Goal: Understand process/instructions: Learn how to perform a task or action

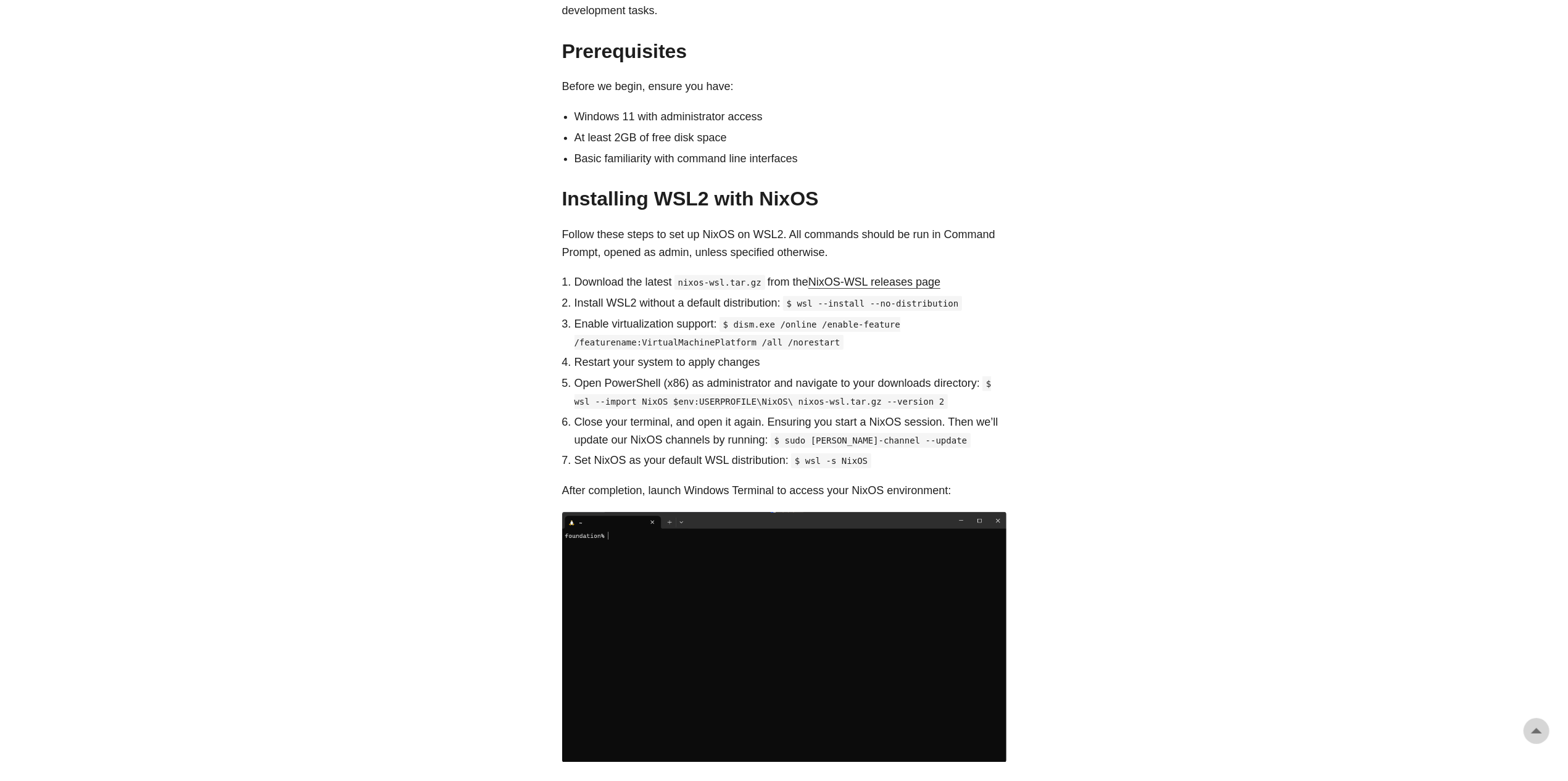
scroll to position [617, 0]
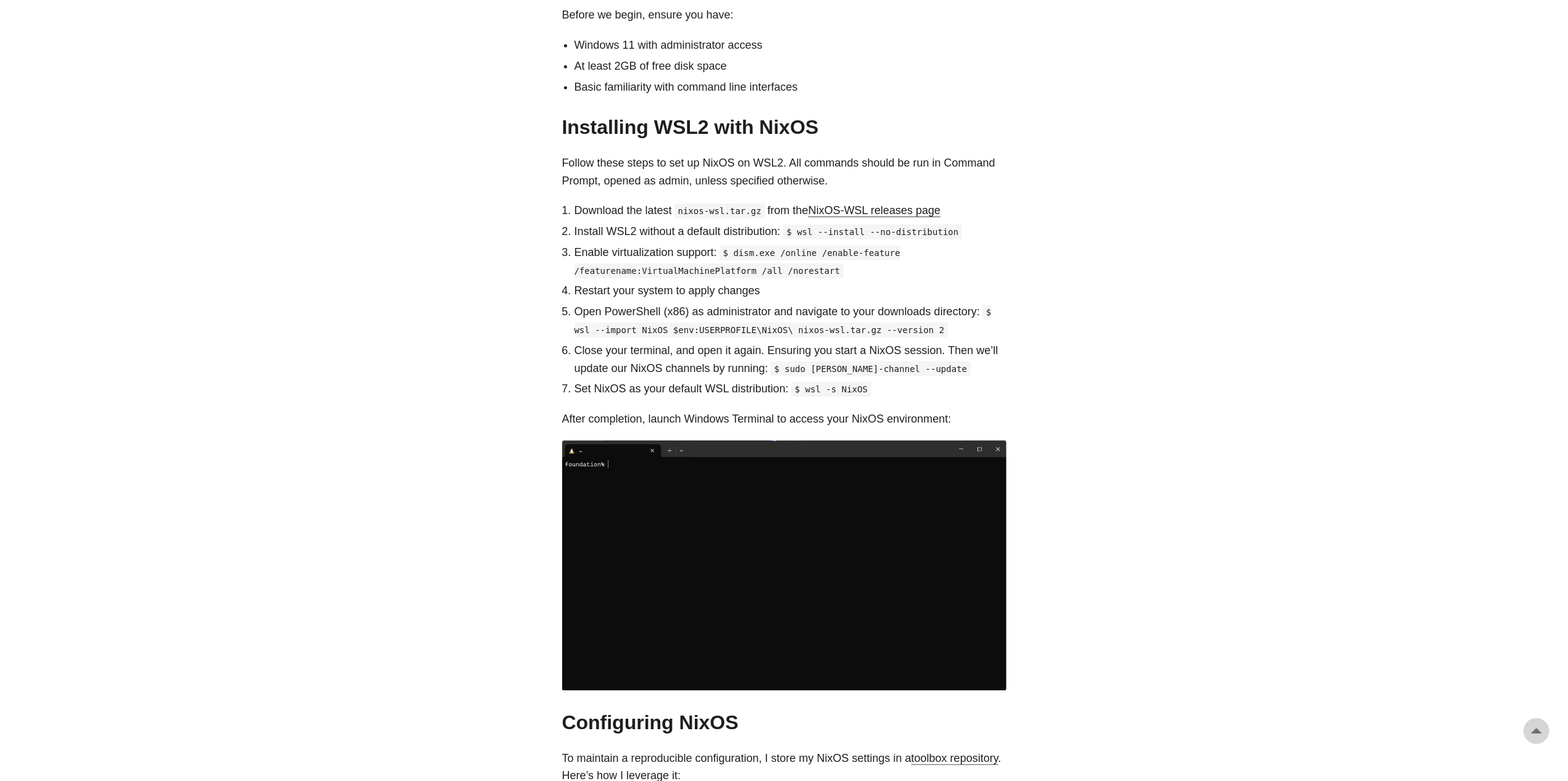
click at [825, 204] on link "NixOS-WSL releases page" at bounding box center [874, 210] width 132 height 12
drag, startPoint x: 800, startPoint y: 215, endPoint x: 954, endPoint y: 219, distance: 154.1
click at [954, 223] on p "Install WSL2 without a default distribution: $ wsl --install --no-distribution" at bounding box center [791, 232] width 432 height 18
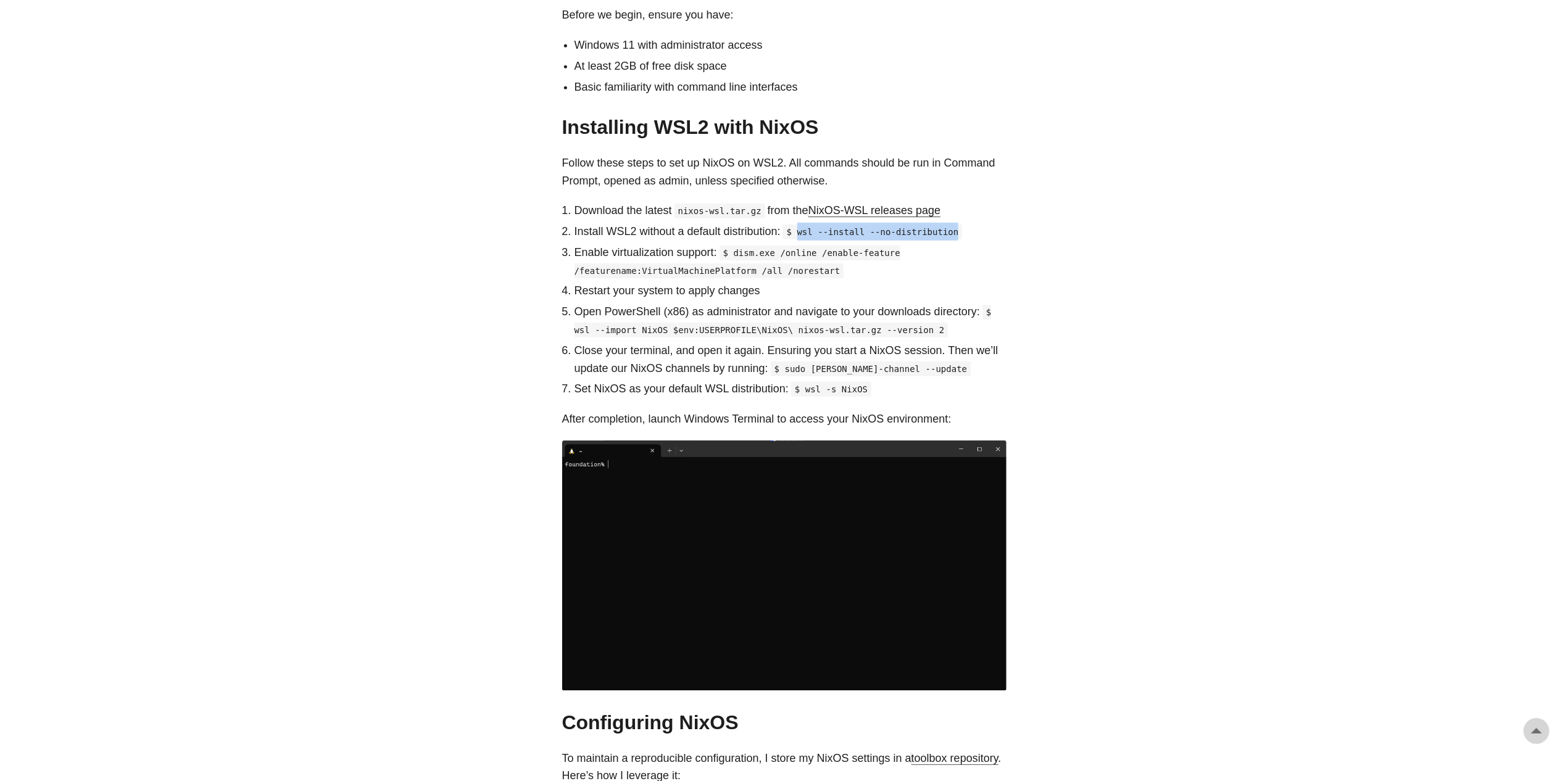
copy code "wsl --install --no-distribution"
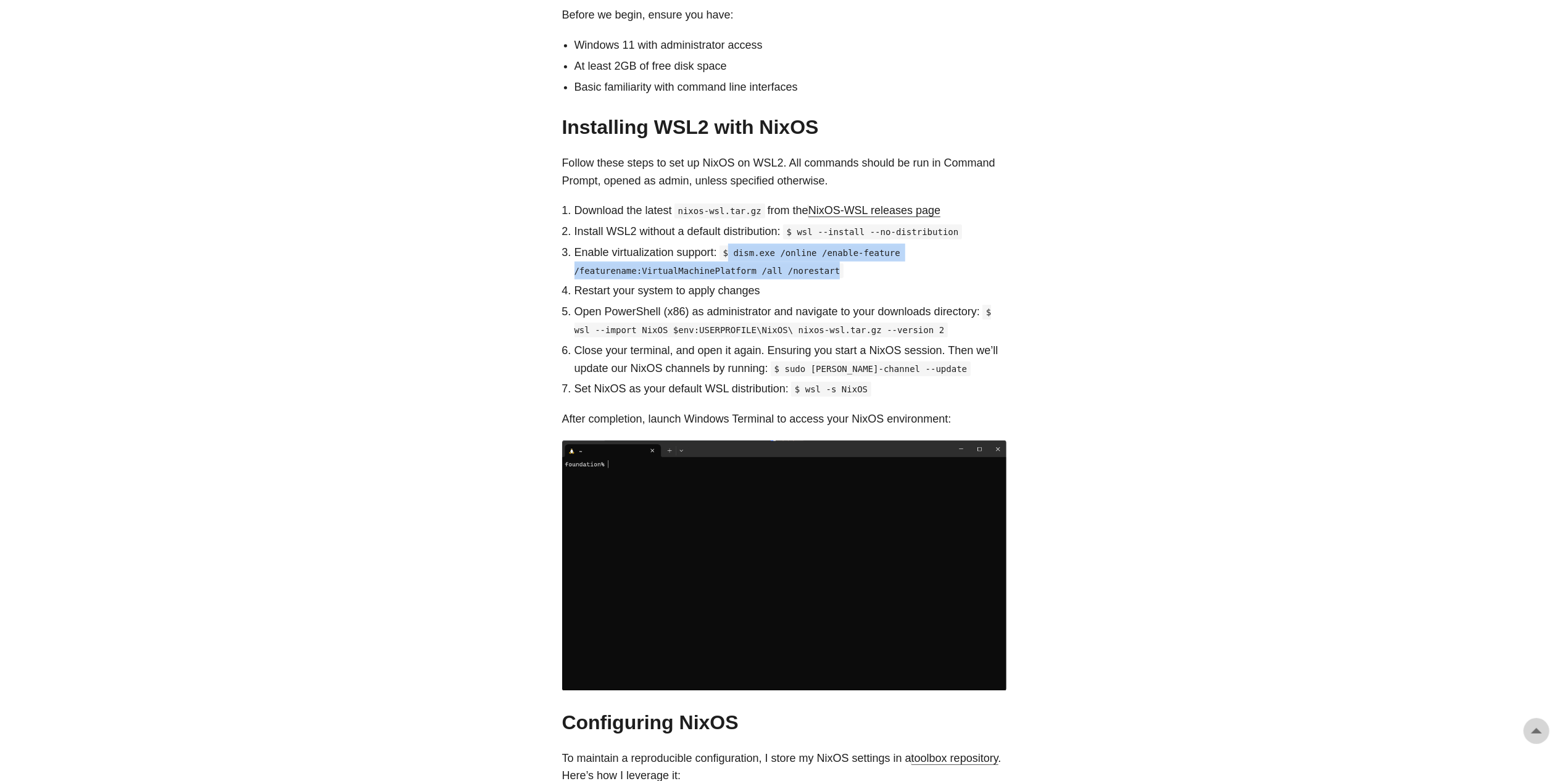
drag, startPoint x: 732, startPoint y: 237, endPoint x: 831, endPoint y: 257, distance: 101.0
click at [831, 257] on p "Enable virtualization support: $ dism.exe /online /enable-feature /featurename:…" at bounding box center [791, 262] width 432 height 35
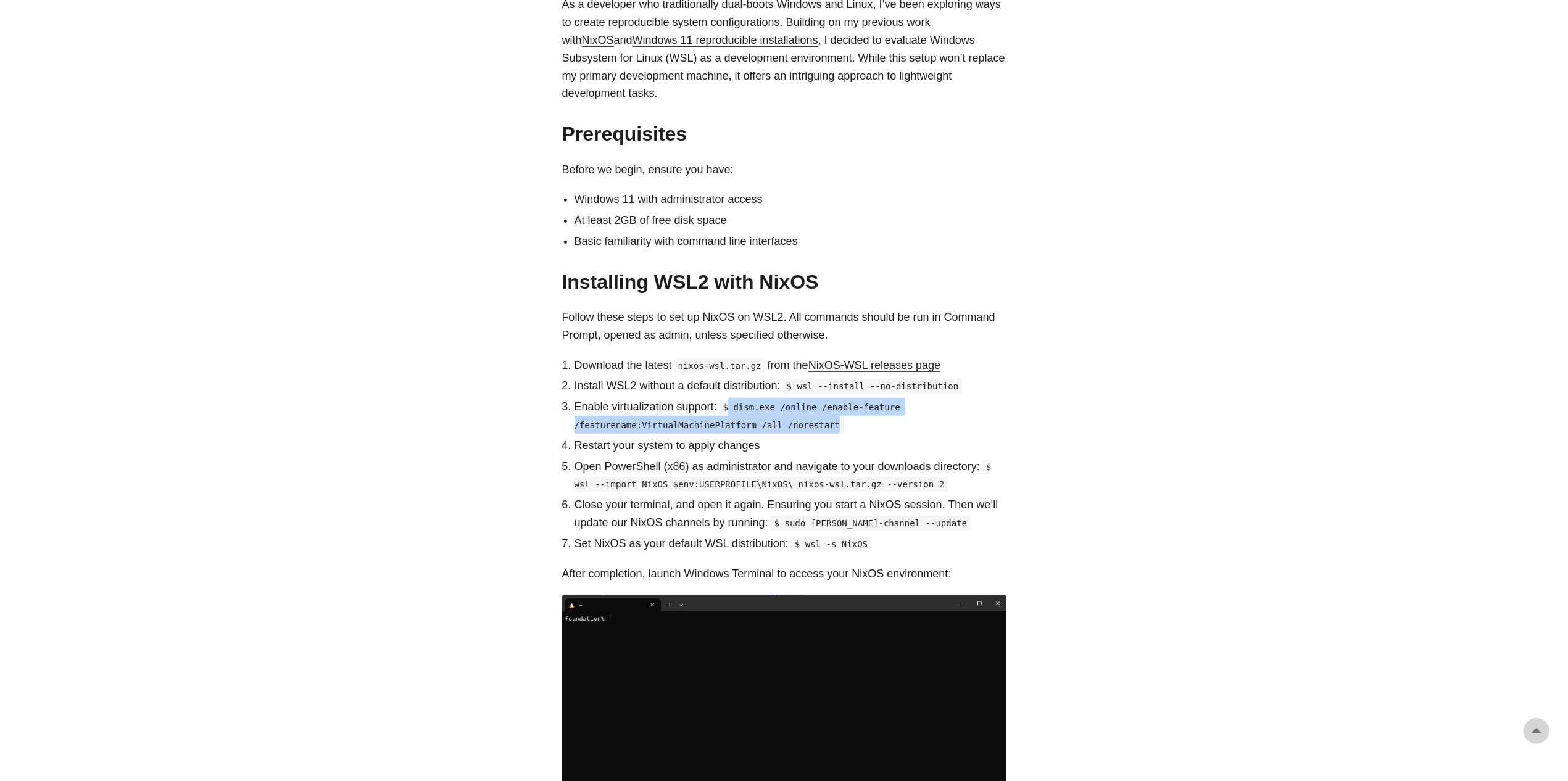
copy code "dism.exe /online /enable-feature /featurename:VirtualMachinePlatform /all /nore…"
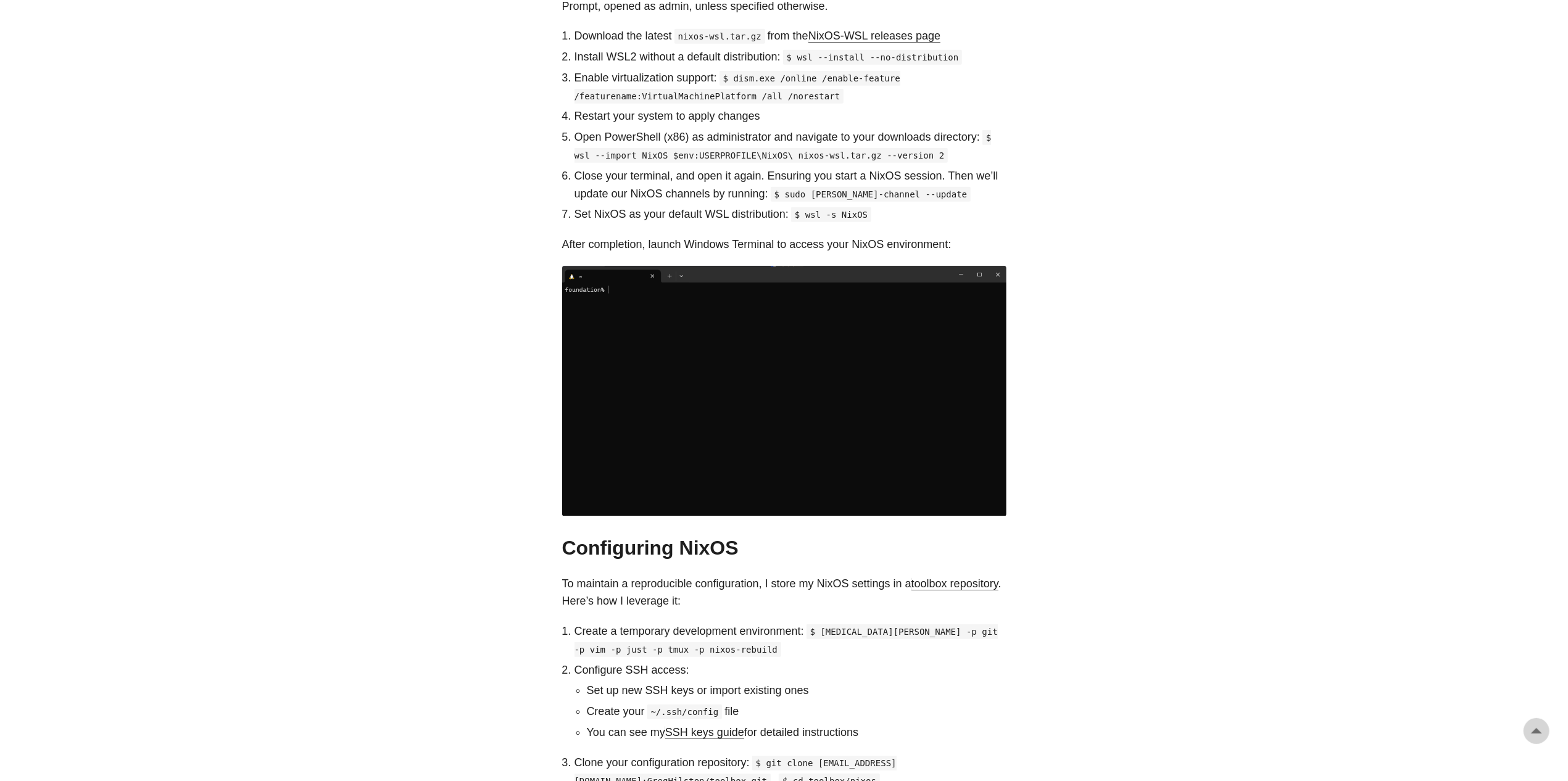
scroll to position [802, 0]
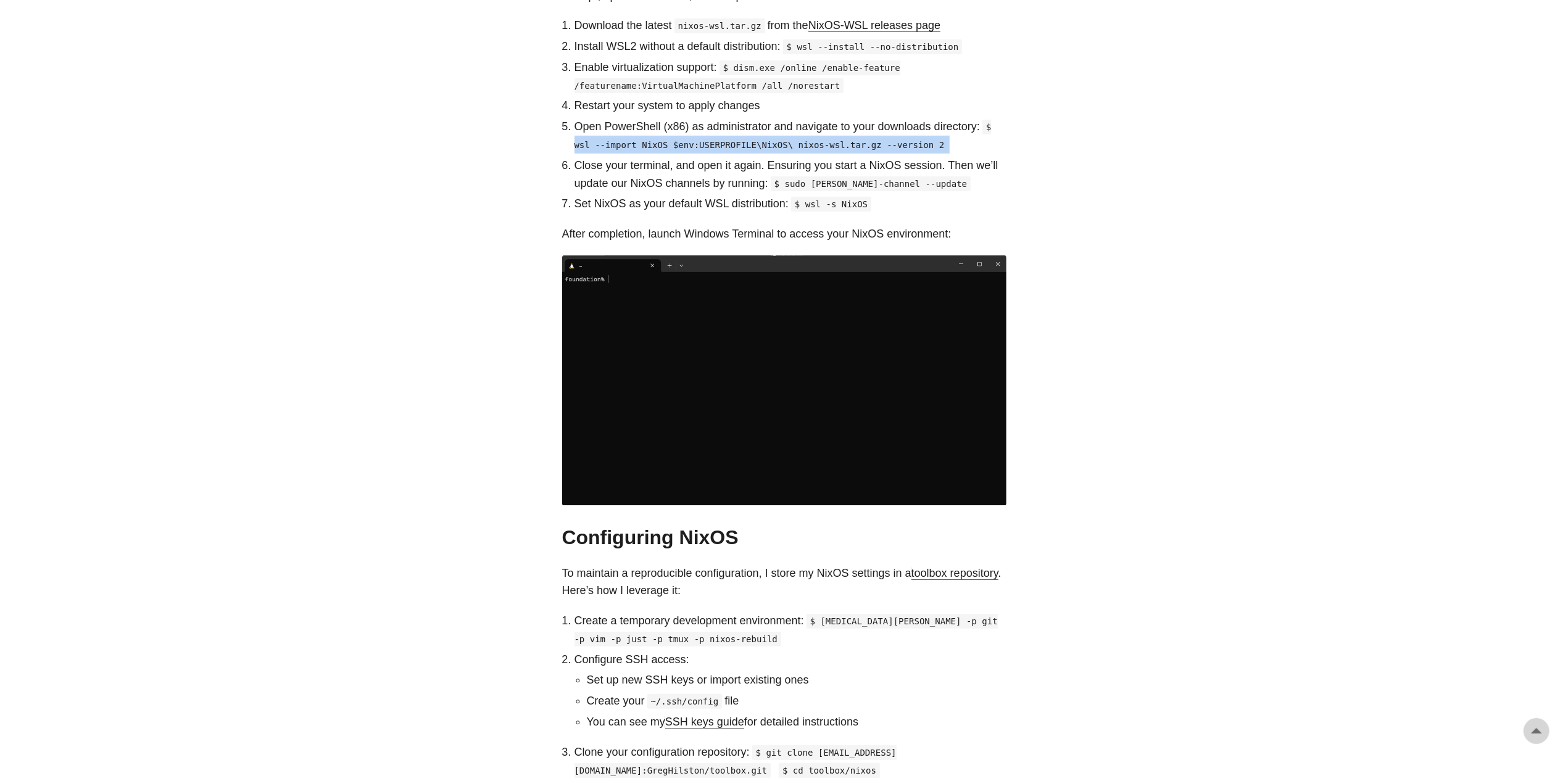
drag, startPoint x: 575, startPoint y: 129, endPoint x: 909, endPoint y: 137, distance: 334.1
click at [909, 137] on ol "Download the latest nixos-wsl.tar.gz from the NixOS-WSL releases page Install W…" at bounding box center [784, 115] width 444 height 196
copy ol "wsl --import NixOS $env:USERPROFILE\NixOS\ nixos-wsl.tar.gz --version 2"
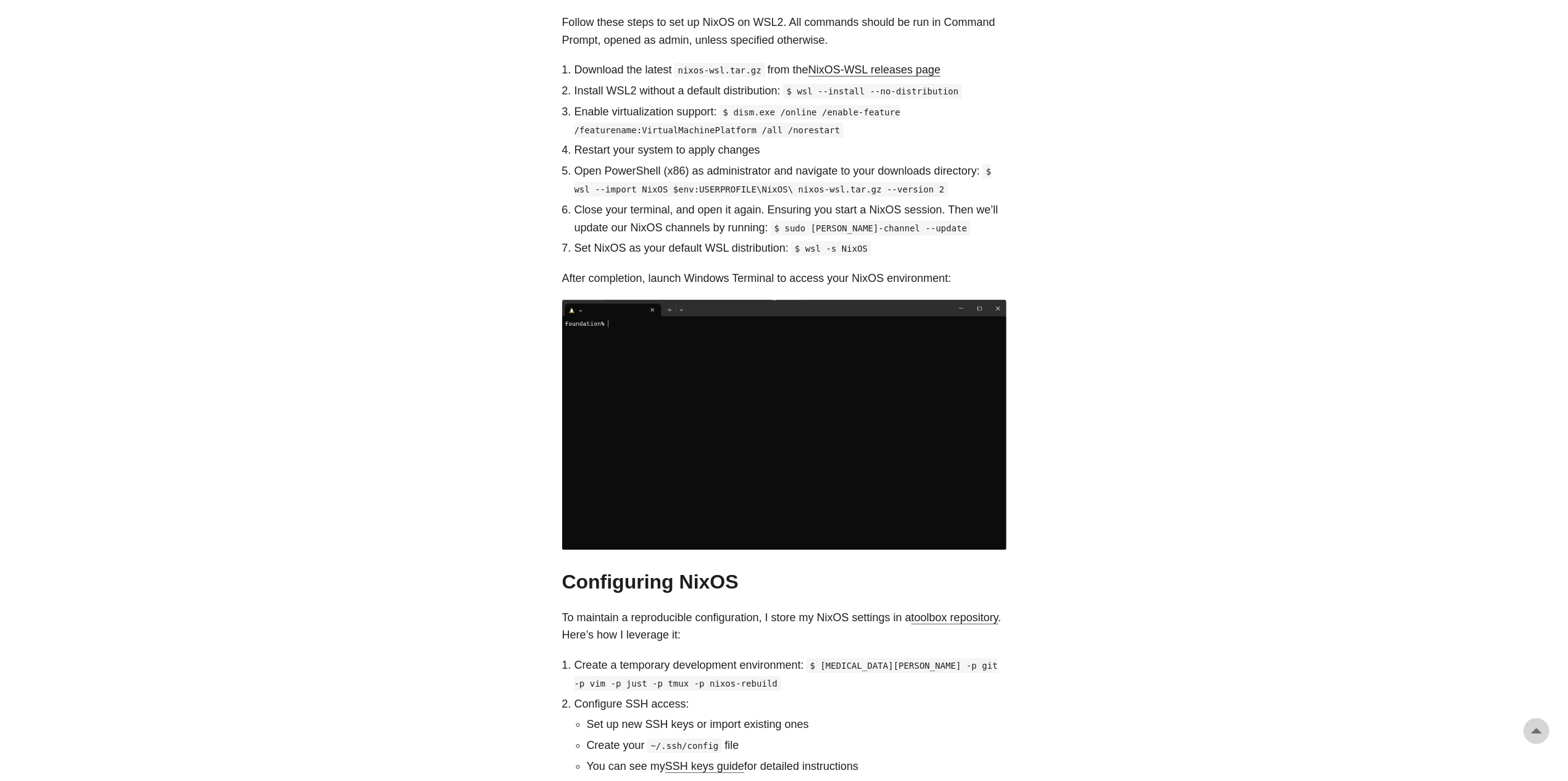
scroll to position [678, 0]
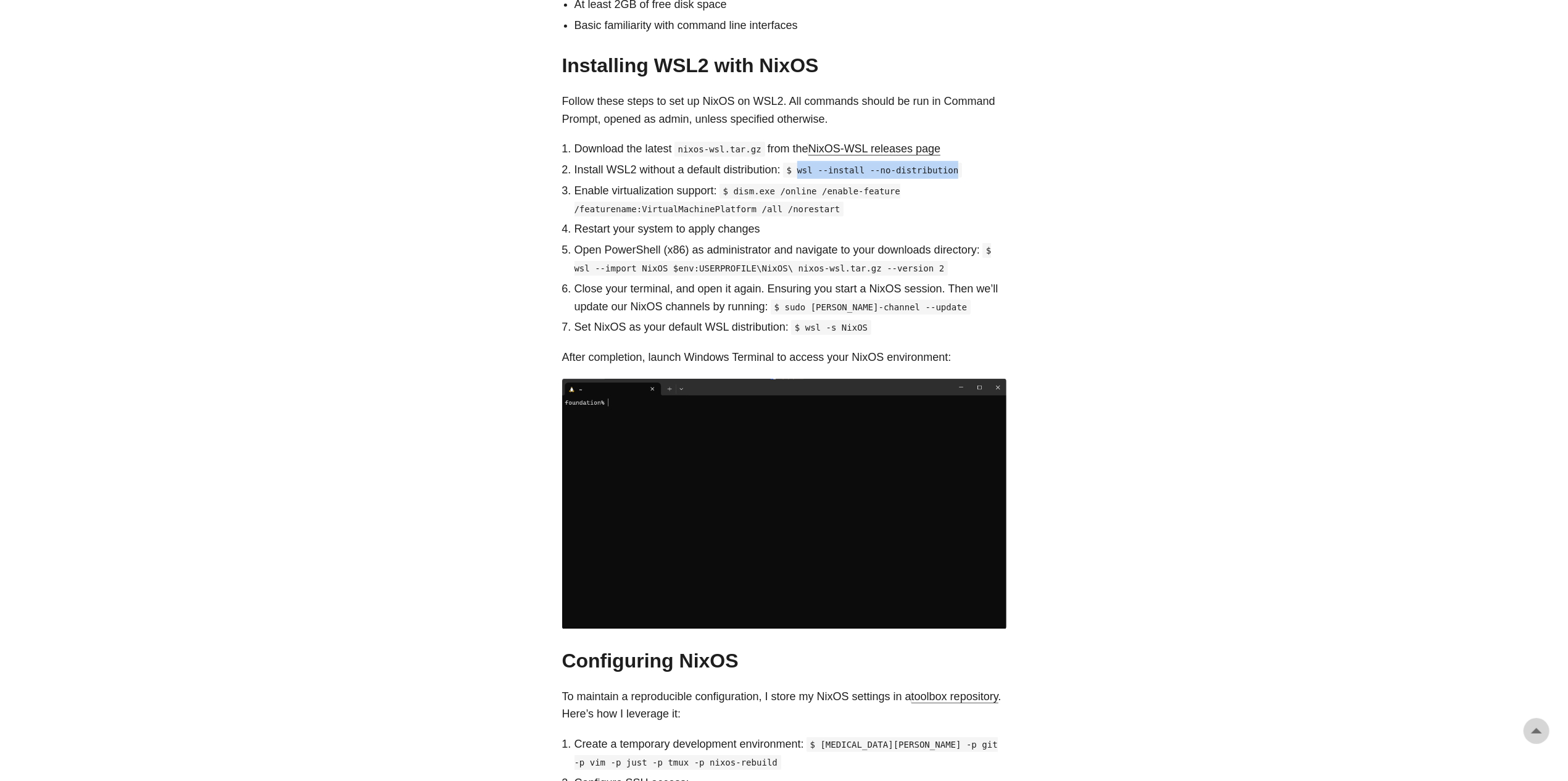
drag, startPoint x: 800, startPoint y: 153, endPoint x: 964, endPoint y: 145, distance: 164.2
click at [964, 161] on p "Install WSL2 without a default distribution: $ wsl --install --no-distribution" at bounding box center [791, 170] width 432 height 18
copy code "wsl --install --no-distribution"
drag, startPoint x: 575, startPoint y: 253, endPoint x: 923, endPoint y: 252, distance: 348.0
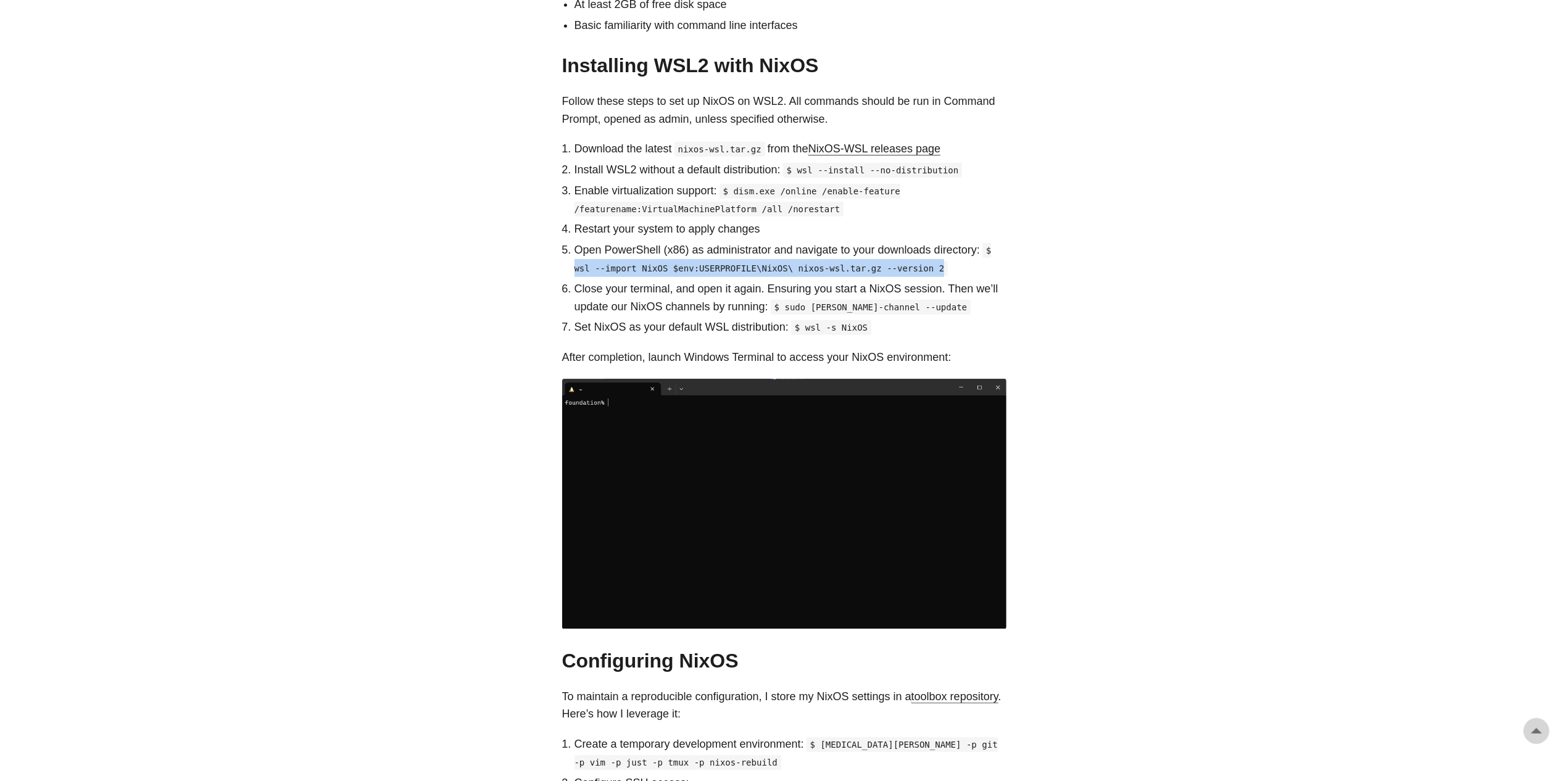
click at [923, 252] on p "Open PowerShell (x86) as administrator and navigate to your downloads directory…" at bounding box center [791, 259] width 432 height 35
copy code "wsl --import NixOS $env:USERPROFILE\NixOS\ nixos-wsl.tar.gz --version 2"
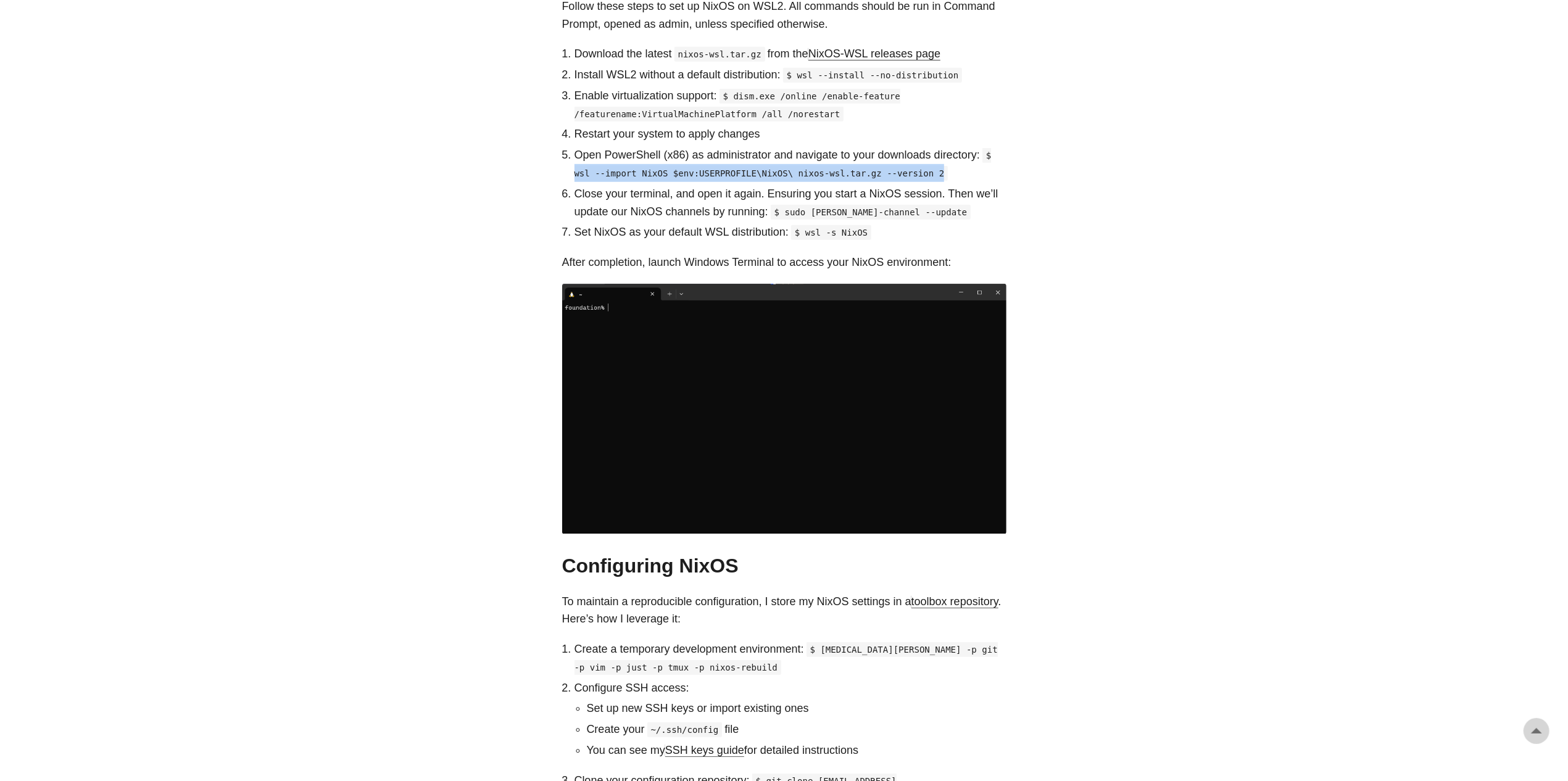
scroll to position [802, 0]
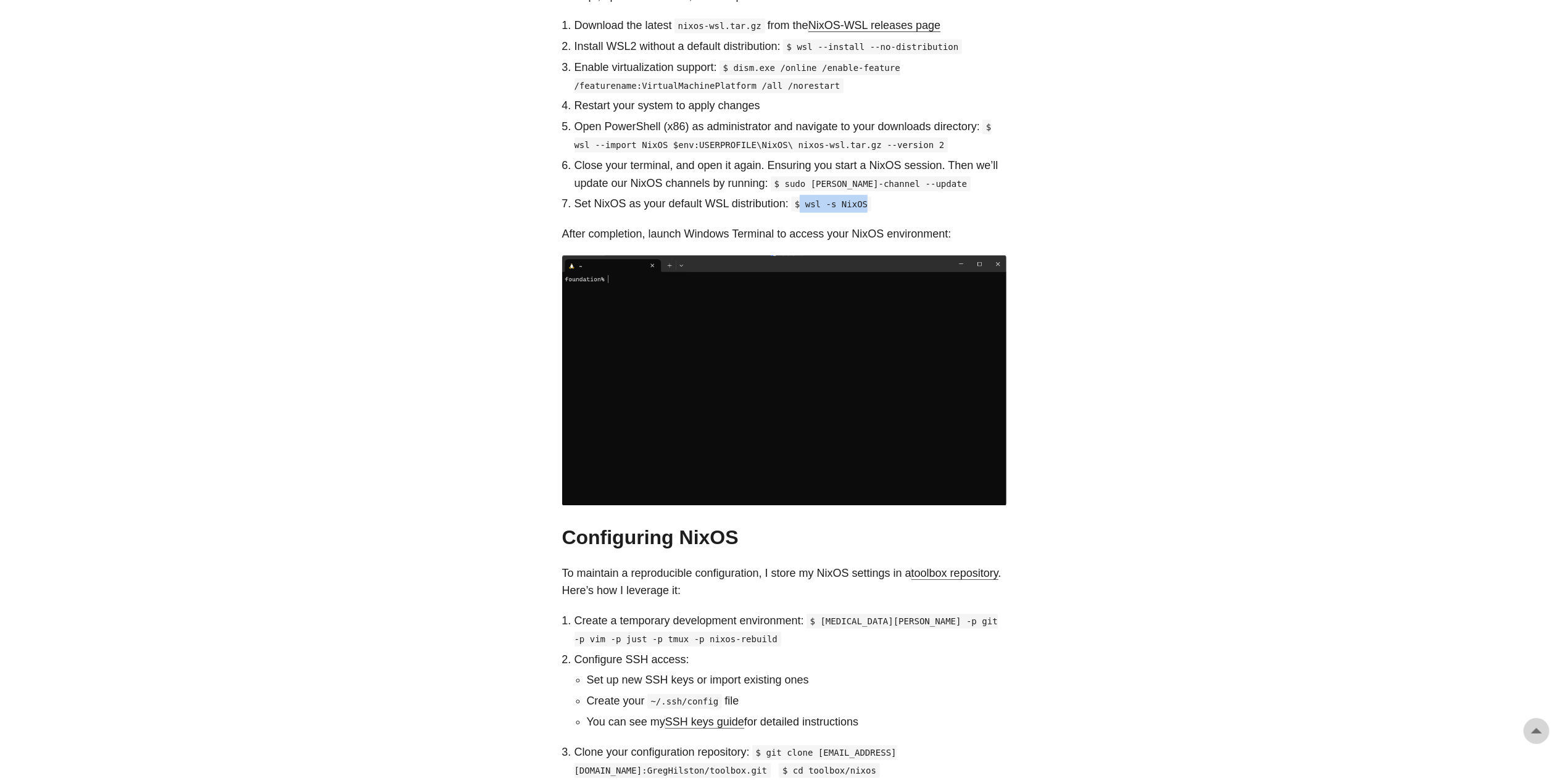
drag, startPoint x: 800, startPoint y: 186, endPoint x: 865, endPoint y: 186, distance: 65.0
click at [865, 195] on p "Set NixOS as your default WSL distribution: $ wsl -s NixOS" at bounding box center [791, 204] width 432 height 18
copy code "wsl -s NixOS"
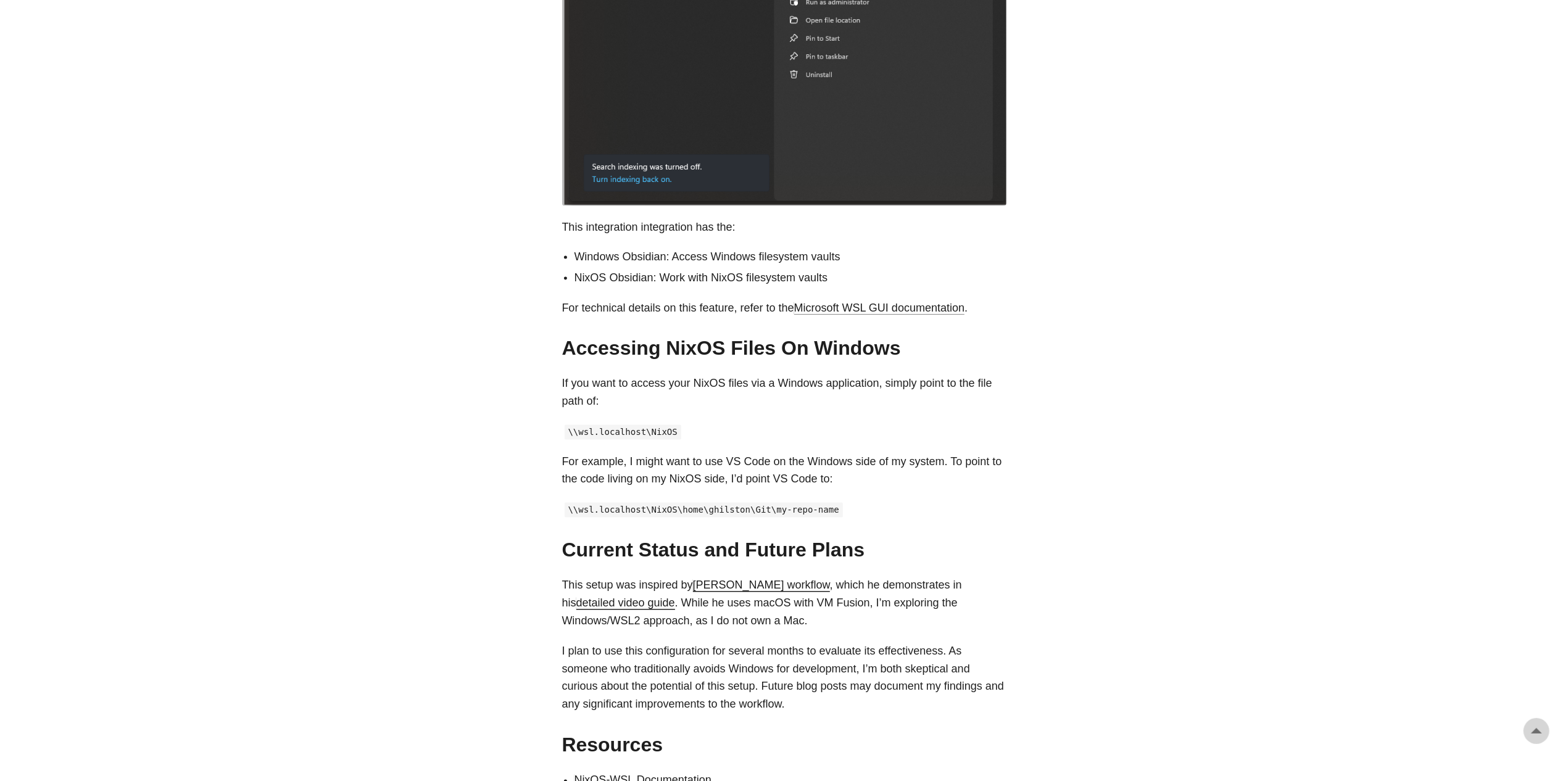
scroll to position [1912, 0]
